Goal: Obtain resource: Download file/media

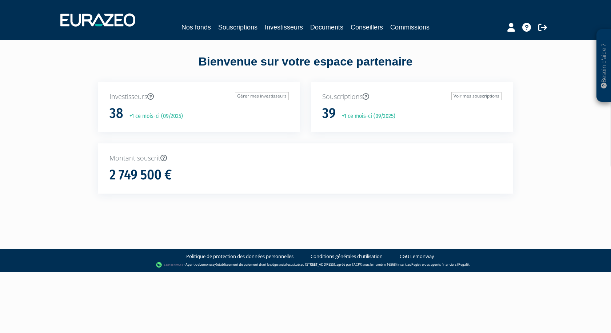
click at [279, 22] on div "Nos fonds Souscriptions Investisseurs Documents Conseillers Commissions" at bounding box center [306, 20] width 502 height 27
click at [239, 29] on link "Souscriptions" at bounding box center [237, 27] width 39 height 10
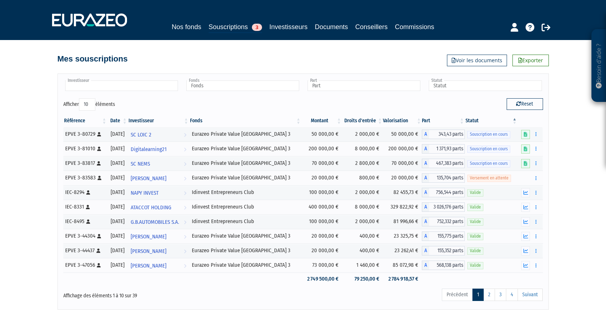
click at [105, 86] on input "text" at bounding box center [121, 85] width 113 height 11
type input "blondel"
click at [88, 98] on li "BLONDEL" at bounding box center [121, 97] width 115 height 9
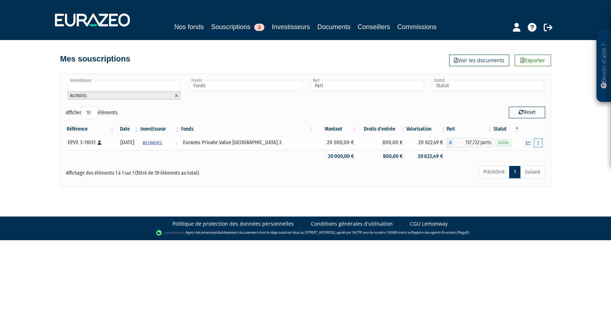
click at [540, 142] on button "button" at bounding box center [538, 142] width 9 height 9
click at [530, 142] on icon "button" at bounding box center [528, 142] width 5 height 5
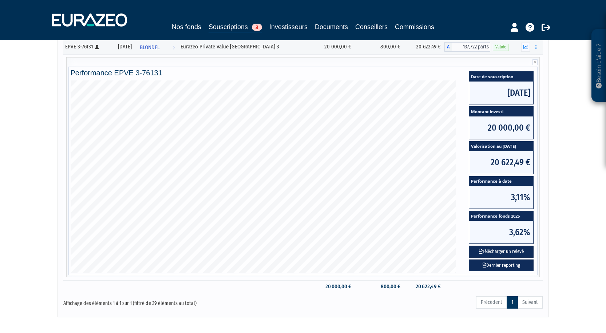
scroll to position [60, 0]
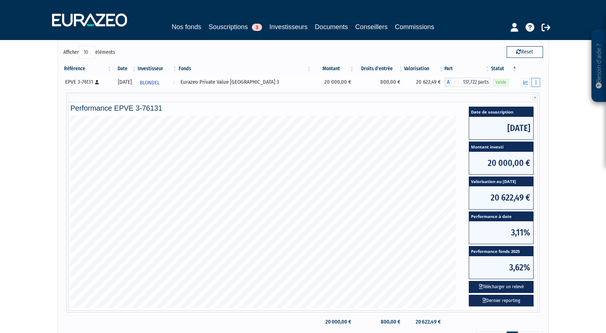
click at [533, 81] on button "button" at bounding box center [535, 82] width 9 height 9
click at [529, 97] on link "Documents" at bounding box center [519, 96] width 36 height 12
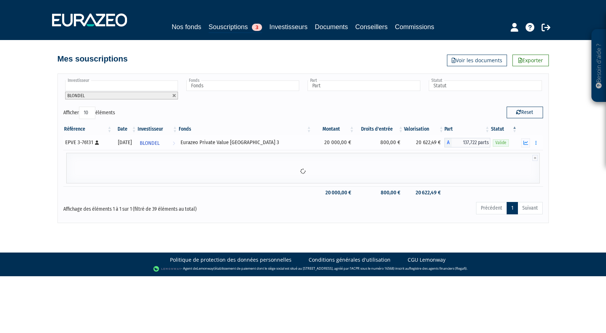
scroll to position [0, 0]
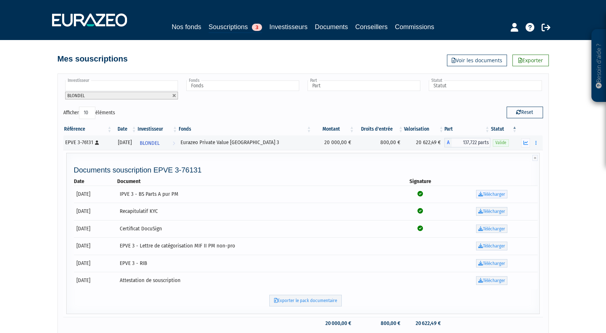
click at [495, 191] on link "Télécharger" at bounding box center [491, 194] width 31 height 9
